Goal: Communication & Community: Answer question/provide support

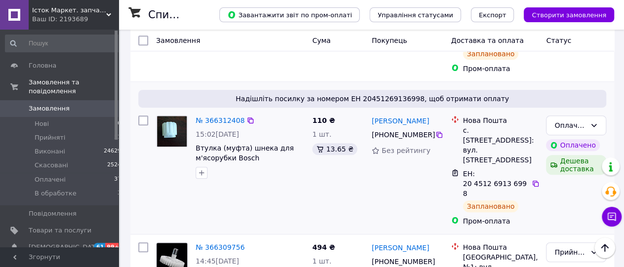
scroll to position [308, 0]
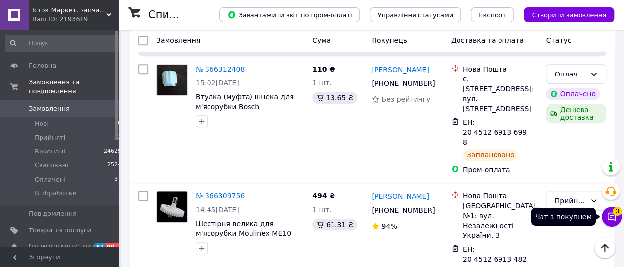
click at [617, 218] on button "Чат з покупцем 3" at bounding box center [612, 217] width 20 height 20
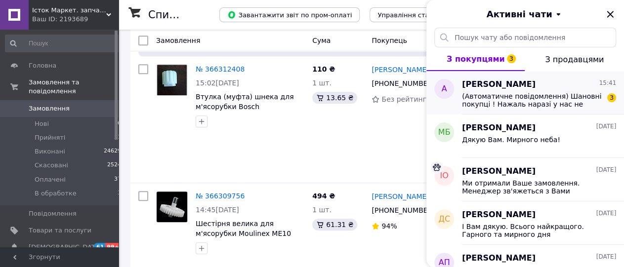
click at [544, 96] on span "(Автоматичне повідомлення) Шановні покупці ! Нажаль наразі у нас не робочий час…" at bounding box center [532, 100] width 140 height 16
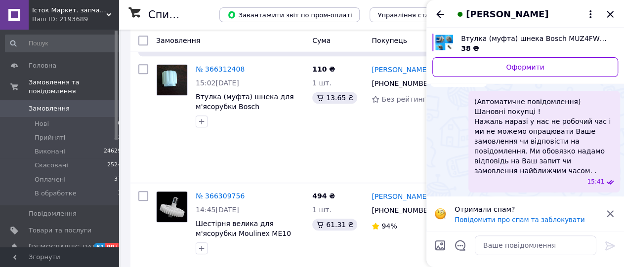
scroll to position [67, 0]
click at [493, 251] on textarea at bounding box center [536, 246] width 122 height 20
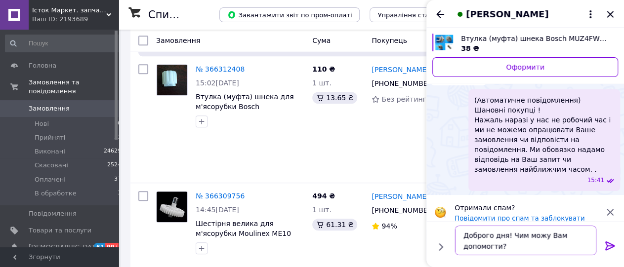
type textarea "Доброго дня! Чим можу Вам допомогти?"
click at [606, 245] on icon at bounding box center [610, 246] width 9 height 9
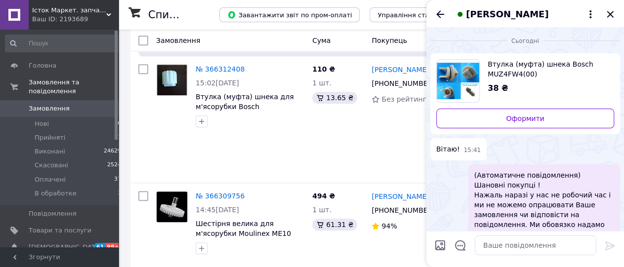
scroll to position [49, 0]
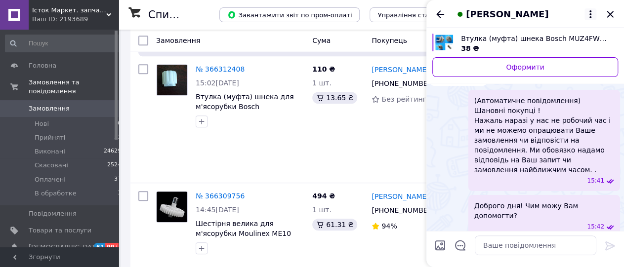
click at [589, 16] on icon at bounding box center [591, 14] width 12 height 12
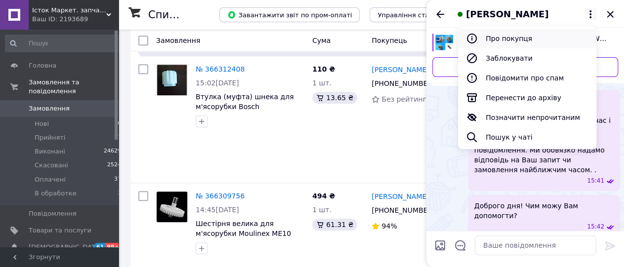
click at [557, 37] on button "Про покупця" at bounding box center [527, 39] width 138 height 20
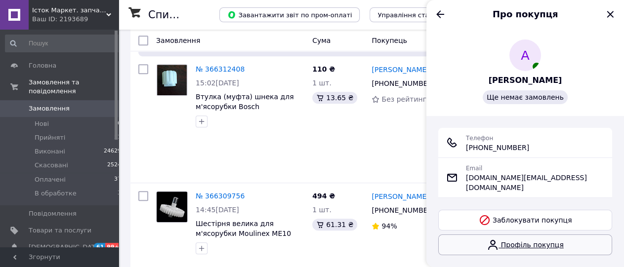
click at [518, 249] on link "Профіль покупця" at bounding box center [526, 245] width 174 height 21
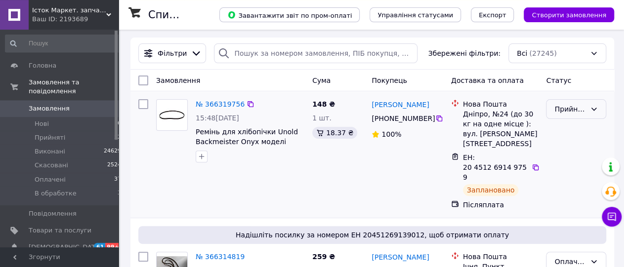
scroll to position [103, 0]
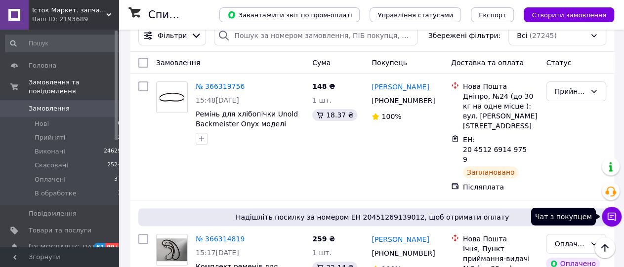
click at [618, 214] on button "Чат з покупцем" at bounding box center [612, 217] width 20 height 20
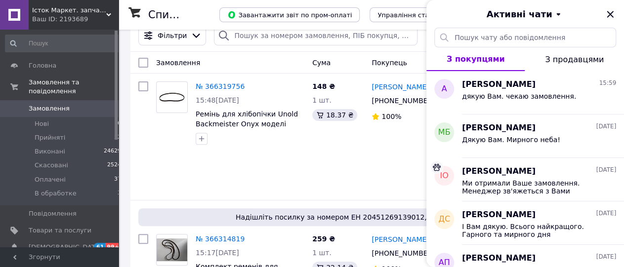
click at [41, 104] on span "Замовлення" at bounding box center [49, 108] width 41 height 9
click at [54, 189] on span "В обработке" at bounding box center [56, 193] width 42 height 9
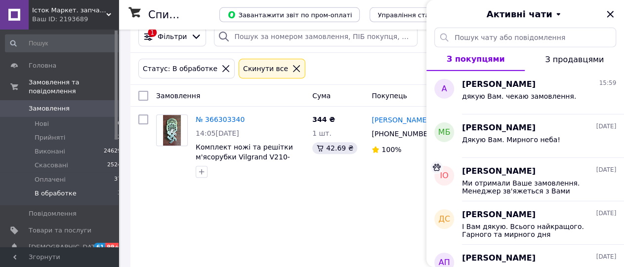
scroll to position [103, 0]
click at [608, 13] on icon "Закрити" at bounding box center [611, 14] width 12 height 12
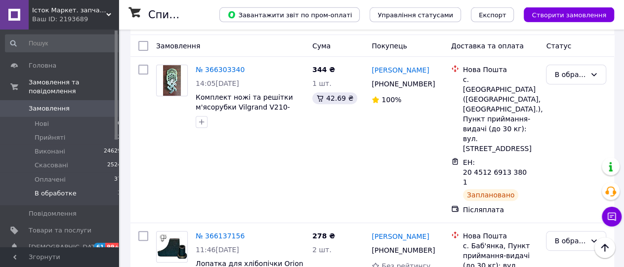
scroll to position [154, 0]
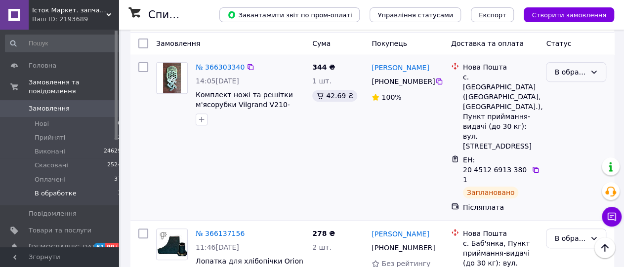
click at [578, 73] on div "В обработке" at bounding box center [571, 72] width 32 height 11
click at [400, 133] on div "Александр Близнюк +380 50 179 36 53 100%" at bounding box center [407, 137] width 79 height 158
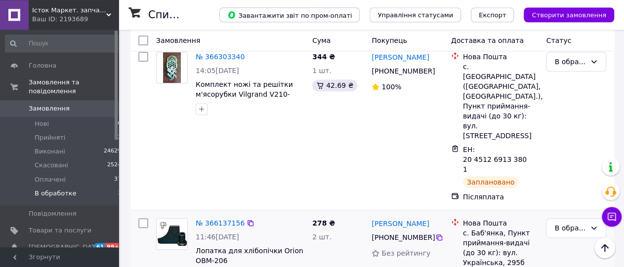
scroll to position [79, 0]
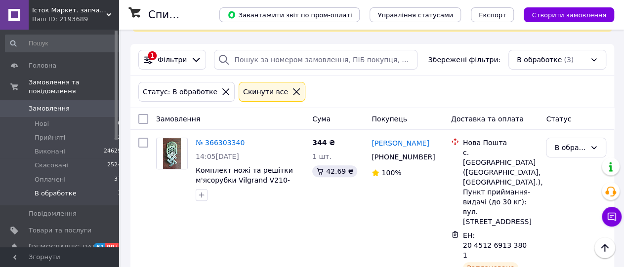
click at [69, 100] on link "Замовлення 0" at bounding box center [63, 108] width 127 height 17
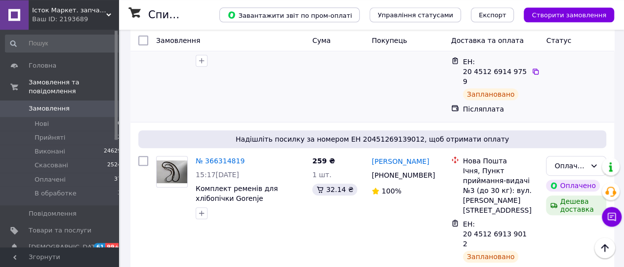
scroll to position [206, 0]
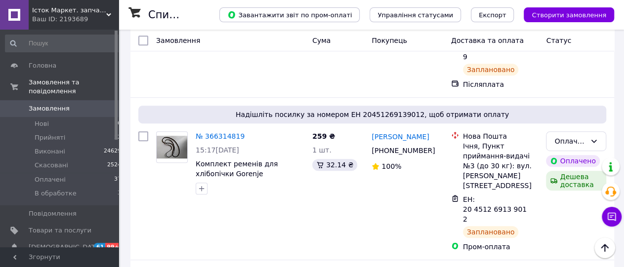
click at [35, 104] on span "Замовлення" at bounding box center [49, 108] width 41 height 9
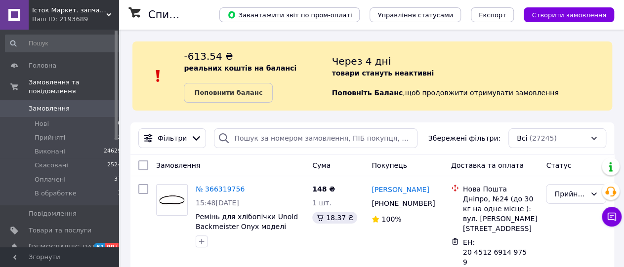
click at [59, 104] on span "Замовлення" at bounding box center [49, 108] width 41 height 9
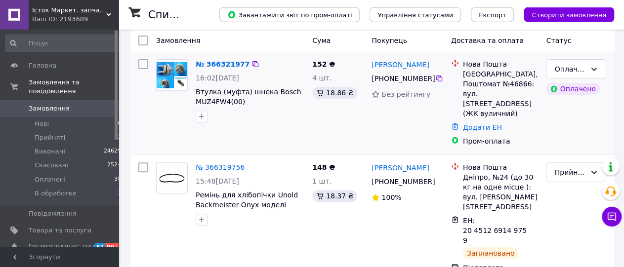
scroll to position [154, 0]
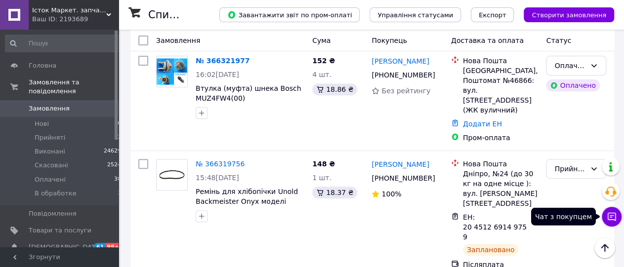
click at [610, 212] on icon at bounding box center [612, 217] width 10 height 10
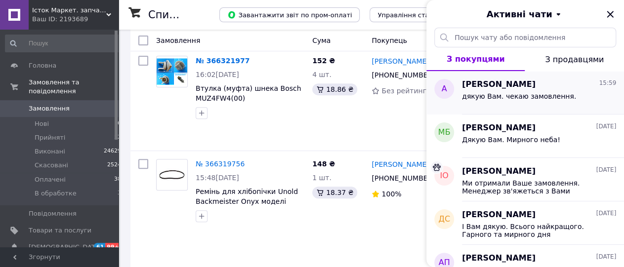
click at [543, 99] on span "дякую Вам. чекаю замовлення." at bounding box center [519, 96] width 114 height 8
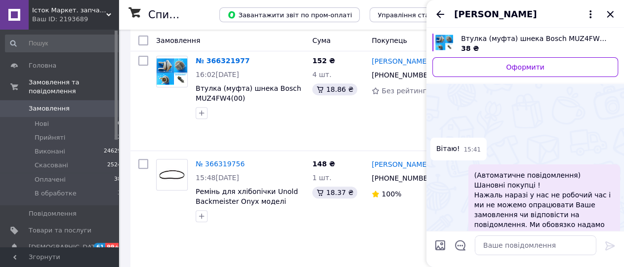
scroll to position [1032, 0]
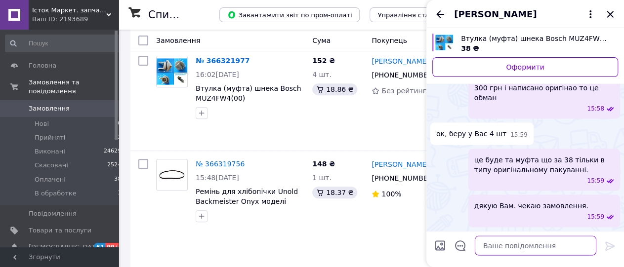
click at [520, 244] on textarea at bounding box center [536, 246] width 122 height 20
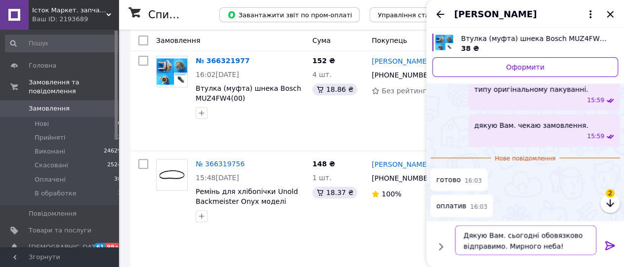
type textarea "Дякую Вам. сьогодні обовязково відправимо. Мирного неба!"
click at [605, 247] on icon at bounding box center [611, 246] width 12 height 12
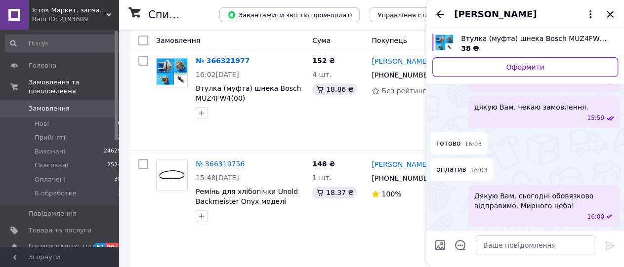
scroll to position [1105, 0]
click at [610, 17] on icon "Закрити" at bounding box center [611, 14] width 12 height 12
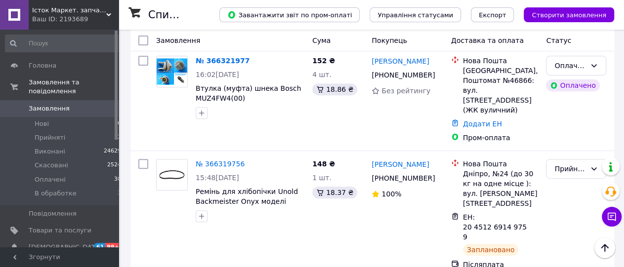
click at [72, 104] on span "Замовлення" at bounding box center [60, 108] width 63 height 9
